Goal: Use online tool/utility: Utilize a website feature to perform a specific function

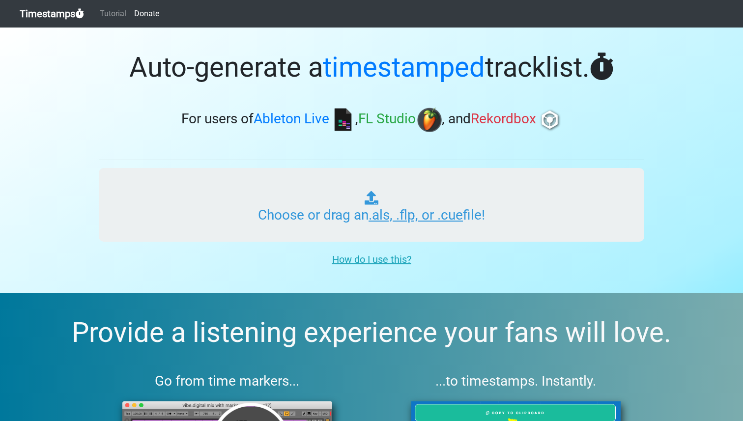
type input "C:\fakepath\6 - Yirmiyahu.als"
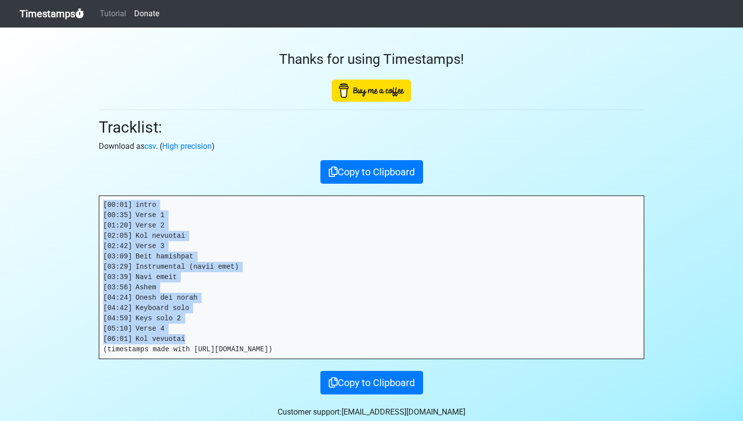
drag, startPoint x: 195, startPoint y: 339, endPoint x: 104, endPoint y: 203, distance: 163.9
click at [104, 203] on pre "[00:01] intro [00:35] Verse 1 [01:20] Verse 2 [02:05] Kol nevuotai [02:42] Vers…" at bounding box center [371, 277] width 544 height 163
copy pre "[00:01] intro [00:35] Verse 1 [01:20] Verse 2 [02:05] Kol nevuotai [02:42] Vers…"
click at [60, 15] on link "Timestamps" at bounding box center [52, 14] width 64 height 20
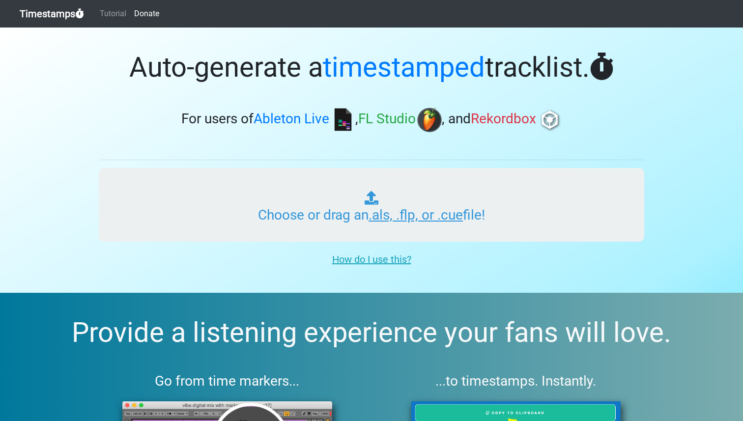
click at [252, 231] on input "Choose or drag an .als, .flp, or .cue file!" at bounding box center [371, 205] width 545 height 74
type input "C:\fakepath\7 - Yehezkel.als"
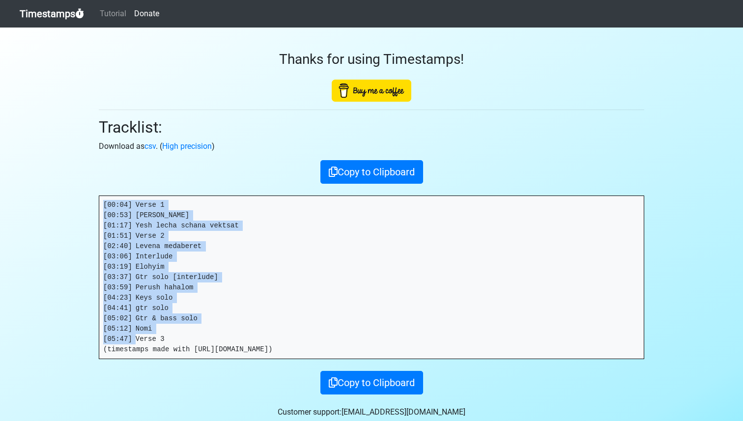
drag, startPoint x: 173, startPoint y: 335, endPoint x: 77, endPoint y: 180, distance: 182.8
click at [77, 180] on section "Thanks for using Timestamps! Tracklist: Download as csv . ( High precision ) Co…" at bounding box center [371, 233] width 743 height 410
copy pre "[00:04] Verse 1 [00:53] [PERSON_NAME] [01:17] Yesh lecha schana vektsat [01:51]…"
